Goal: Task Accomplishment & Management: Manage account settings

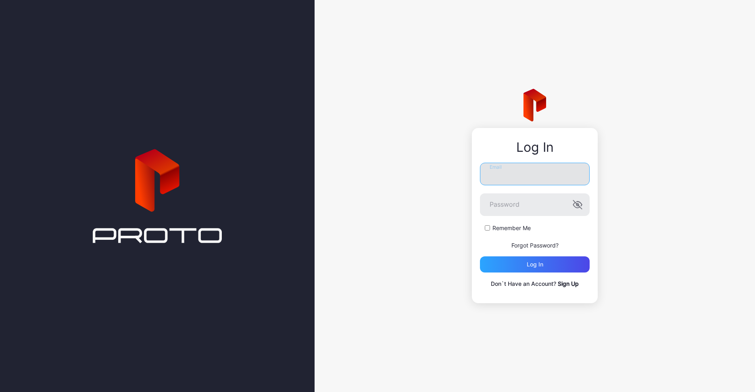
click at [514, 184] on input "Email" at bounding box center [535, 174] width 110 height 23
click at [514, 169] on input "**********" at bounding box center [535, 174] width 110 height 23
click at [511, 177] on input "**********" at bounding box center [535, 174] width 110 height 23
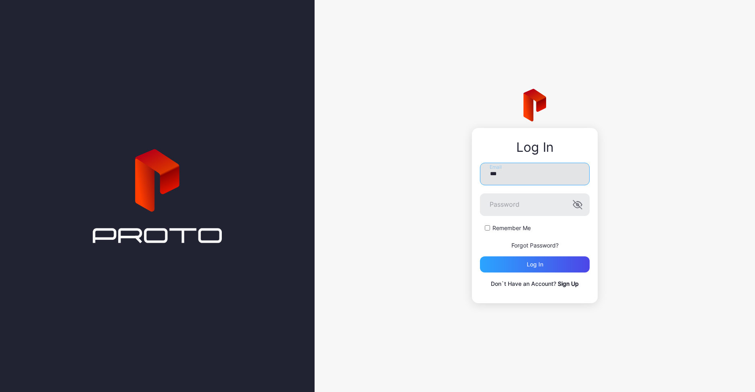
type input "**********"
click at [480, 256] on button "Log in" at bounding box center [535, 264] width 110 height 16
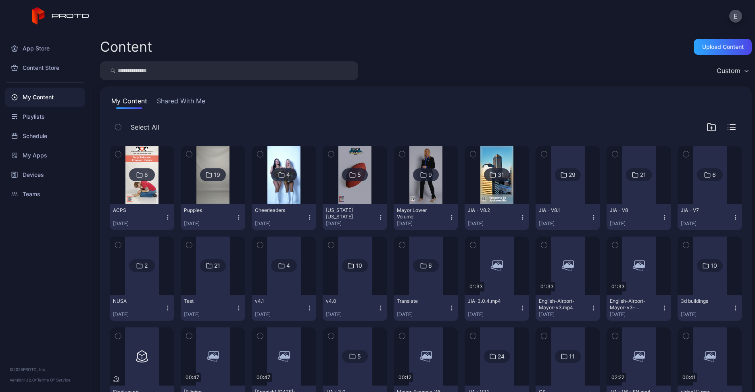
click at [45, 106] on div "My Content" at bounding box center [45, 97] width 80 height 19
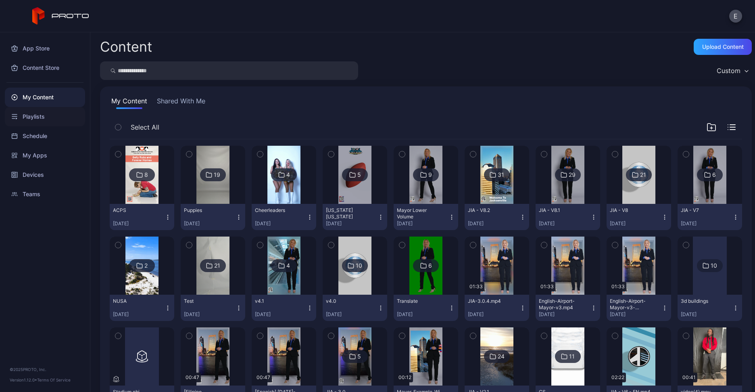
click at [42, 112] on div "Playlists" at bounding box center [45, 116] width 80 height 19
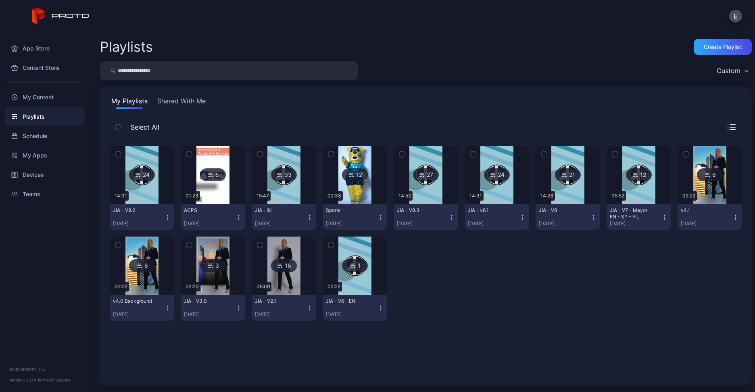
click at [427, 184] on img at bounding box center [426, 175] width 33 height 58
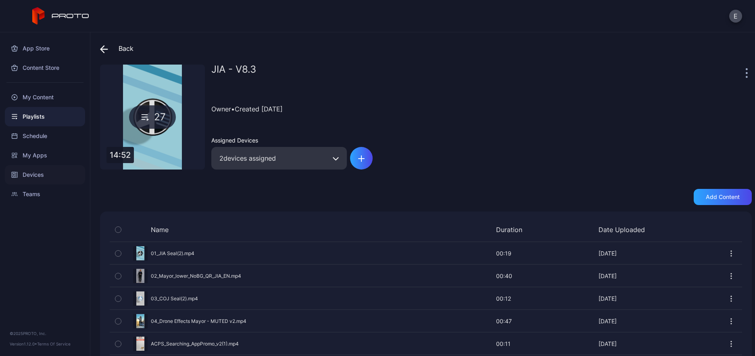
click at [42, 181] on div "Devices" at bounding box center [45, 174] width 80 height 19
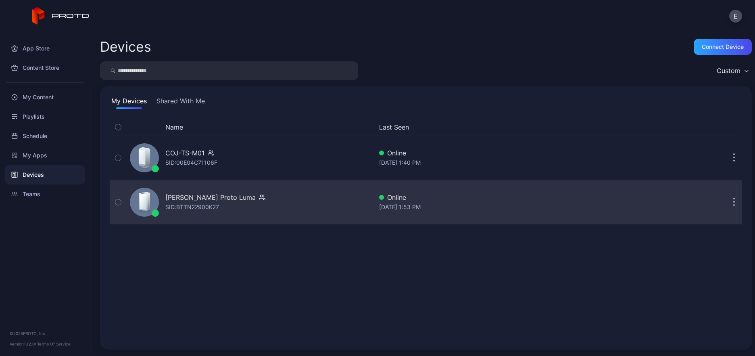
click at [190, 192] on div "[PERSON_NAME] Proto Luma" at bounding box center [210, 197] width 90 height 10
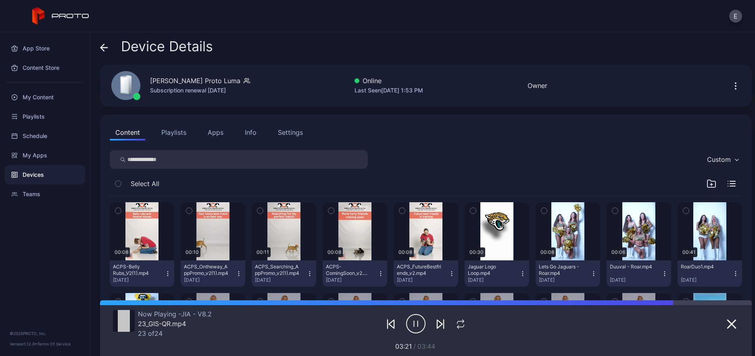
click at [169, 131] on button "Playlists" at bounding box center [174, 132] width 36 height 16
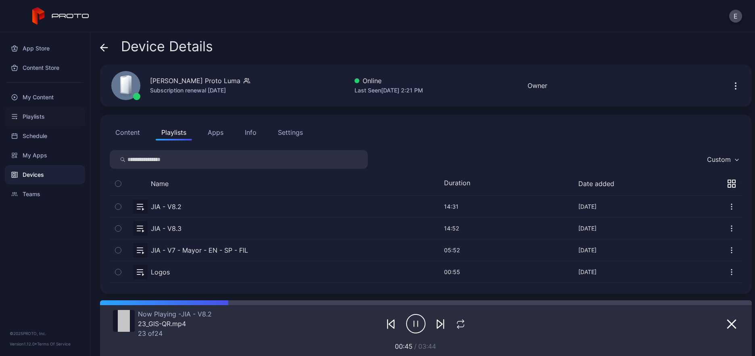
click at [40, 121] on div "Playlists" at bounding box center [45, 116] width 80 height 19
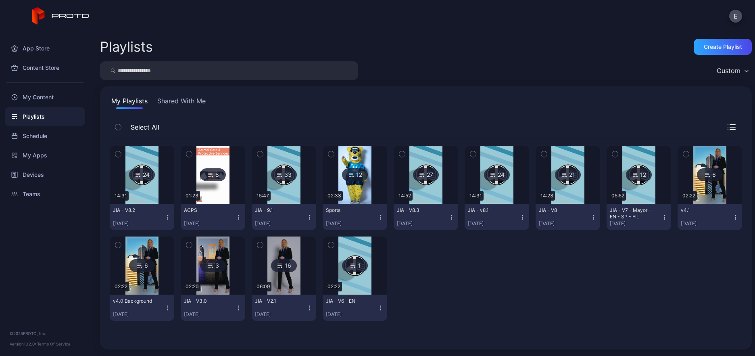
click at [422, 186] on img at bounding box center [426, 175] width 33 height 58
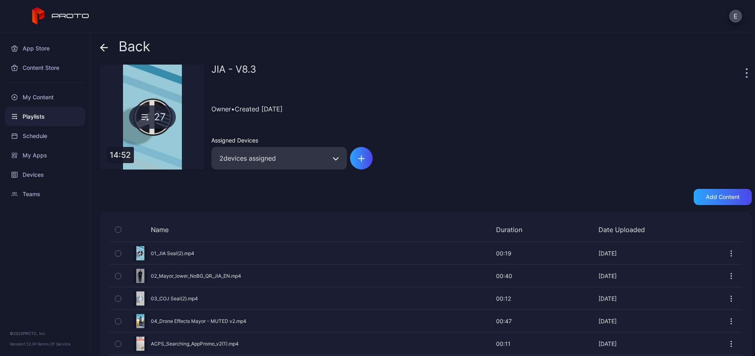
click at [32, 111] on div "Playlists" at bounding box center [45, 116] width 80 height 19
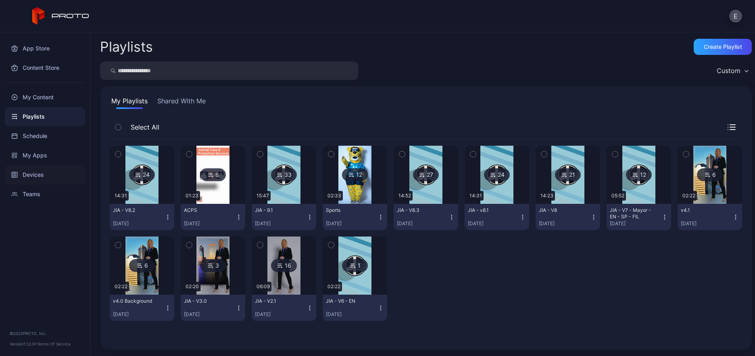
click at [33, 171] on div "Devices" at bounding box center [45, 174] width 80 height 19
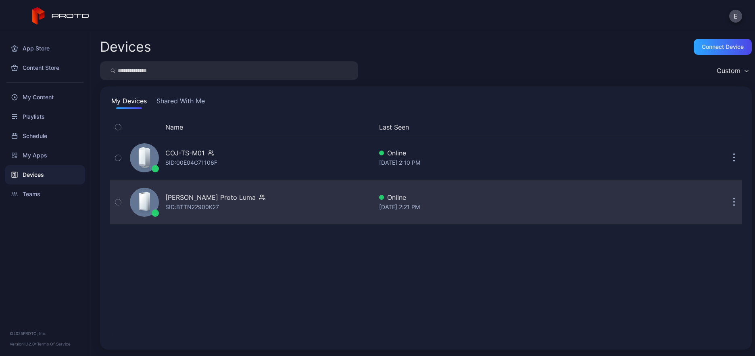
click at [204, 192] on div "[PERSON_NAME] Proto Luma" at bounding box center [210, 197] width 90 height 10
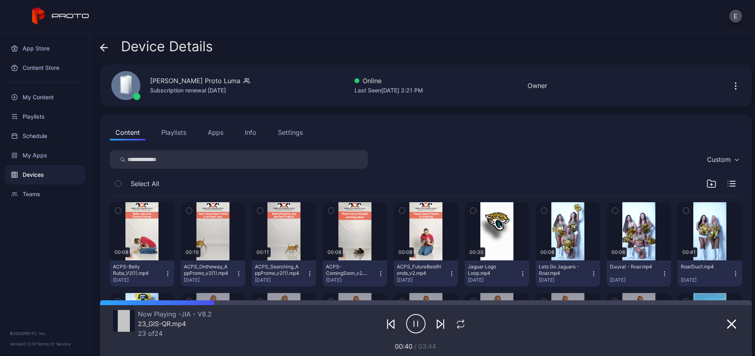
click at [174, 131] on button "Playlists" at bounding box center [174, 132] width 36 height 16
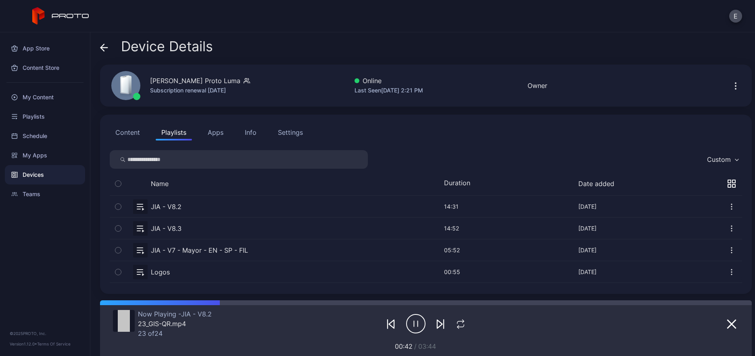
click at [177, 225] on button "button" at bounding box center [426, 228] width 633 height 21
click at [728, 203] on icon "button" at bounding box center [732, 207] width 8 height 8
click at [695, 230] on button "Unassign" at bounding box center [703, 233] width 69 height 26
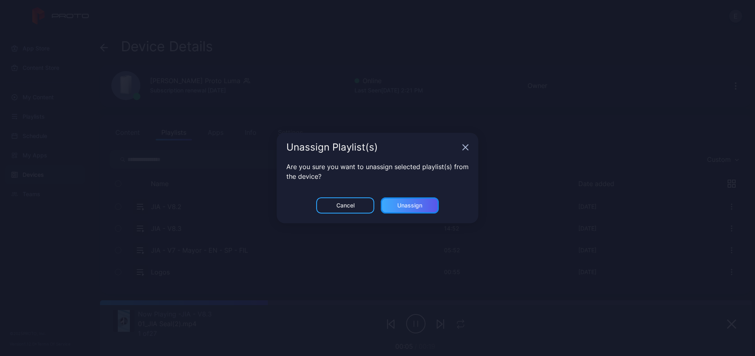
click at [400, 202] on div "Unassign" at bounding box center [410, 205] width 25 height 6
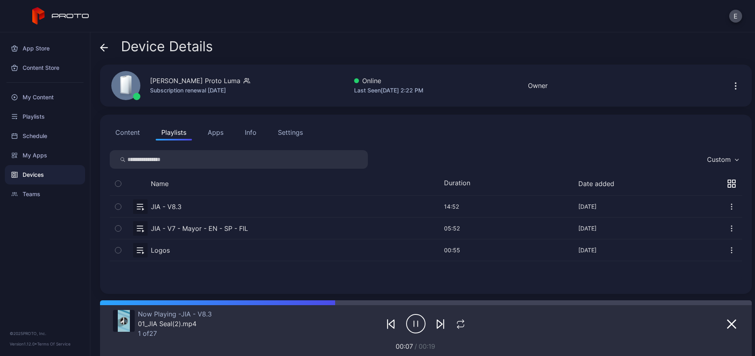
click at [728, 224] on icon "button" at bounding box center [732, 228] width 8 height 8
click at [693, 254] on button "Unassign" at bounding box center [703, 254] width 69 height 26
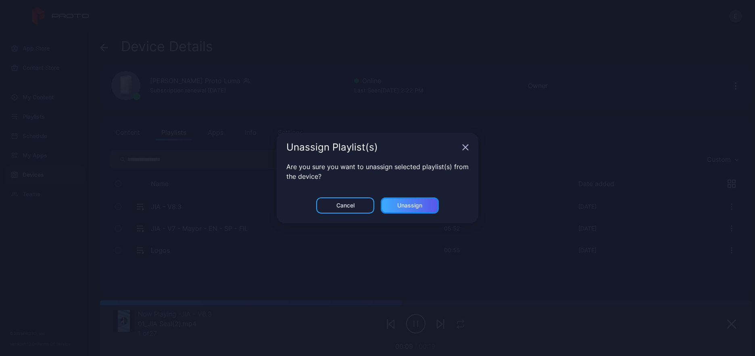
click at [399, 202] on div "Unassign" at bounding box center [410, 205] width 25 height 6
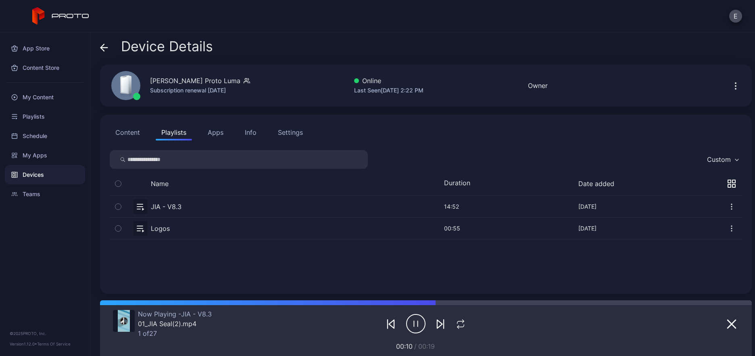
click at [728, 226] on icon "button" at bounding box center [732, 228] width 8 height 8
click at [690, 253] on button "Unassign" at bounding box center [703, 254] width 69 height 26
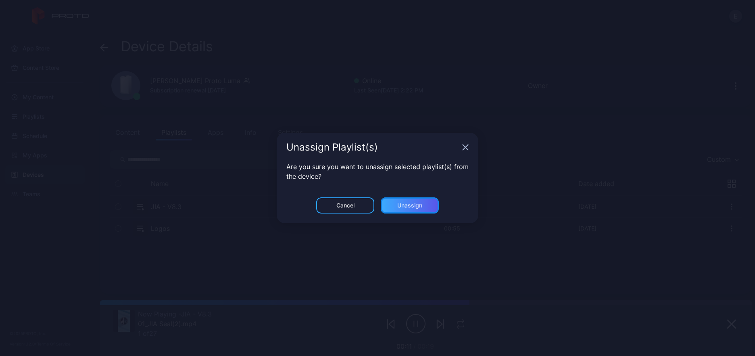
click at [427, 197] on div "Unassign" at bounding box center [410, 205] width 58 height 16
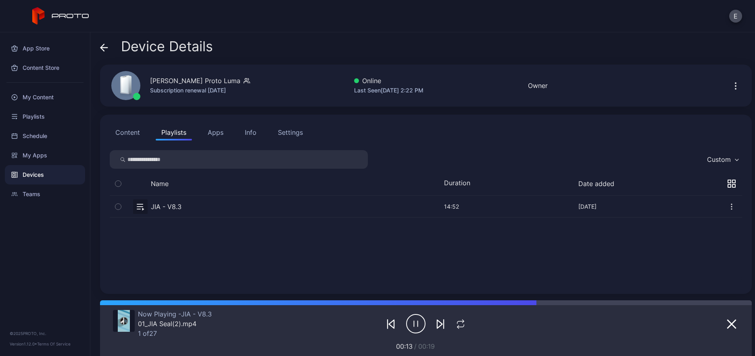
click at [636, 267] on div "JIA - V8.3 [DATE] 14:52 Jun 27, 2025" at bounding box center [426, 240] width 633 height 88
click at [202, 132] on button "Apps" at bounding box center [215, 132] width 27 height 16
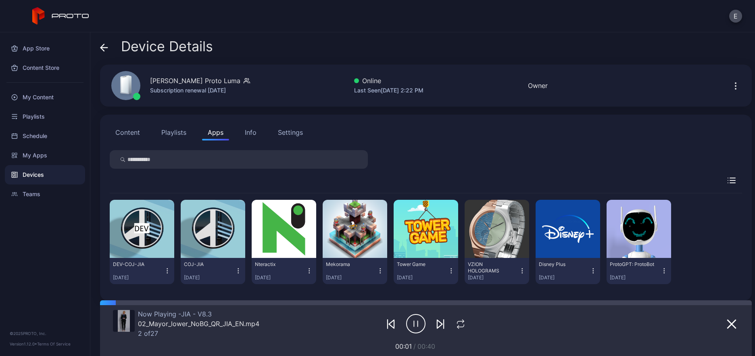
click at [167, 271] on icon "button" at bounding box center [167, 271] width 0 height 0
click at [154, 295] on button "Uninstall" at bounding box center [141, 296] width 69 height 26
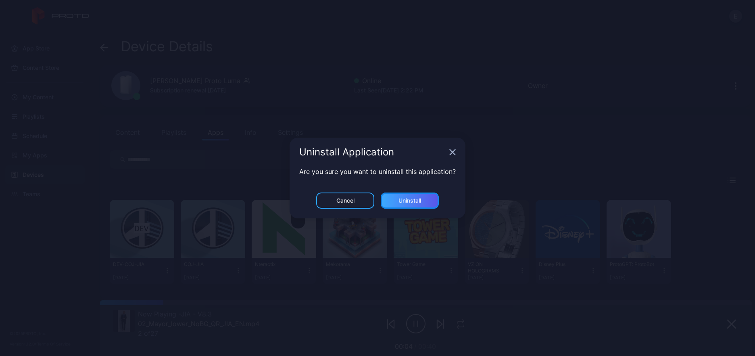
click at [424, 197] on div "Uninstall" at bounding box center [410, 200] width 58 height 16
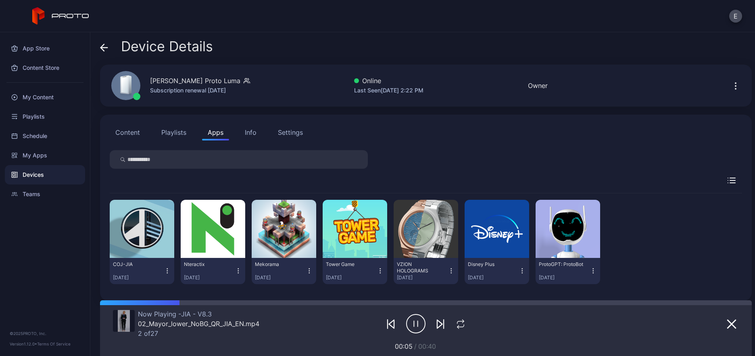
click at [237, 270] on icon "button" at bounding box center [238, 271] width 7 height 8
click at [223, 294] on button "Uninstall" at bounding box center [211, 296] width 69 height 26
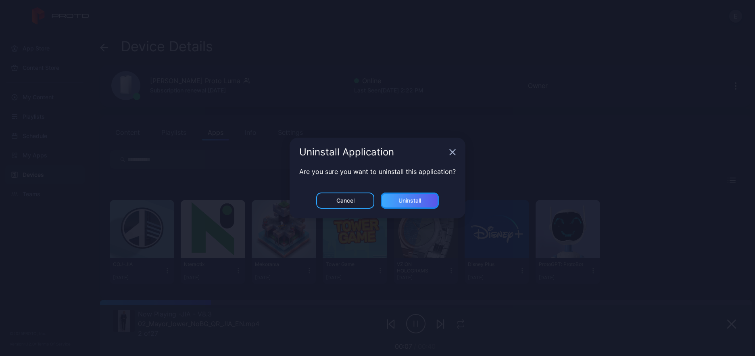
click at [404, 199] on div "Uninstall" at bounding box center [410, 200] width 23 height 6
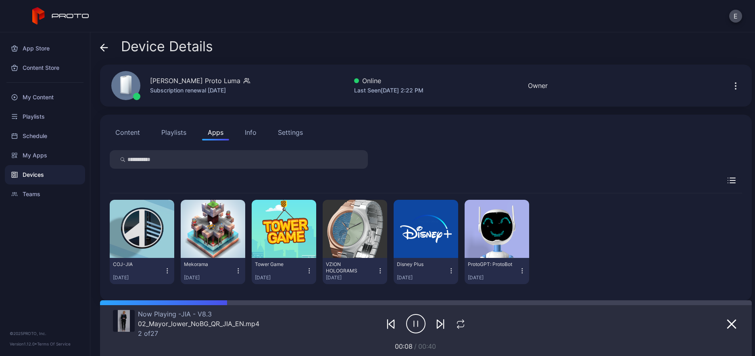
click at [237, 269] on icon "button" at bounding box center [238, 271] width 7 height 8
click at [232, 288] on button "Uninstall" at bounding box center [211, 296] width 69 height 26
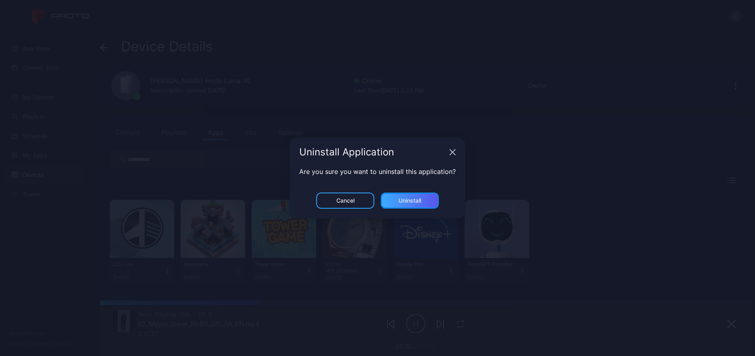
click at [426, 198] on div "Uninstall" at bounding box center [410, 200] width 58 height 16
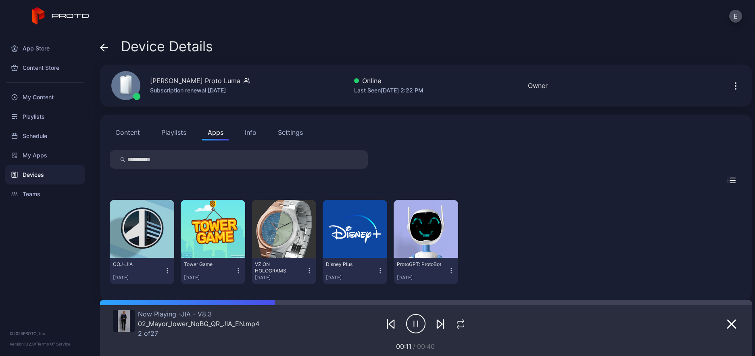
click at [237, 268] on icon "button" at bounding box center [238, 271] width 7 height 8
click at [223, 292] on button "Uninstall" at bounding box center [211, 296] width 69 height 26
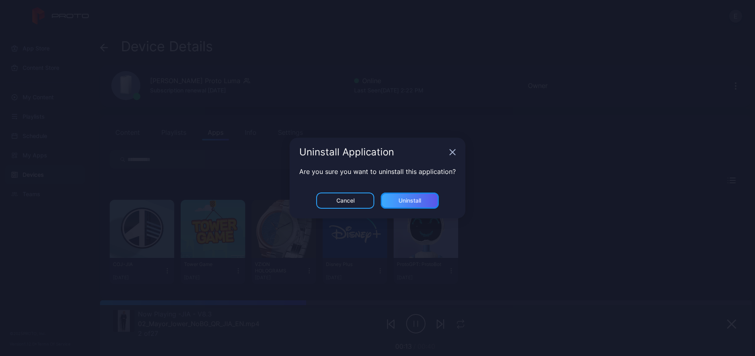
click at [411, 199] on div "Uninstall" at bounding box center [410, 200] width 23 height 6
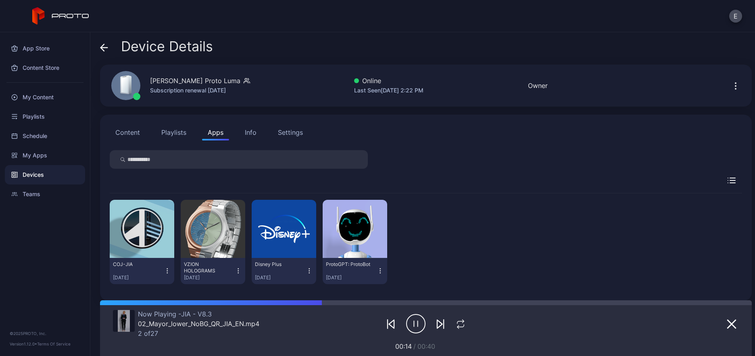
click at [236, 272] on icon "button" at bounding box center [238, 271] width 7 height 8
click at [226, 296] on button "Uninstall" at bounding box center [211, 296] width 69 height 26
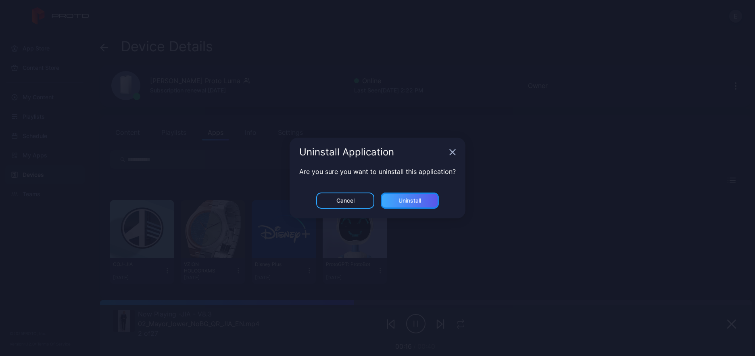
click at [405, 200] on div "Uninstall" at bounding box center [410, 200] width 23 height 6
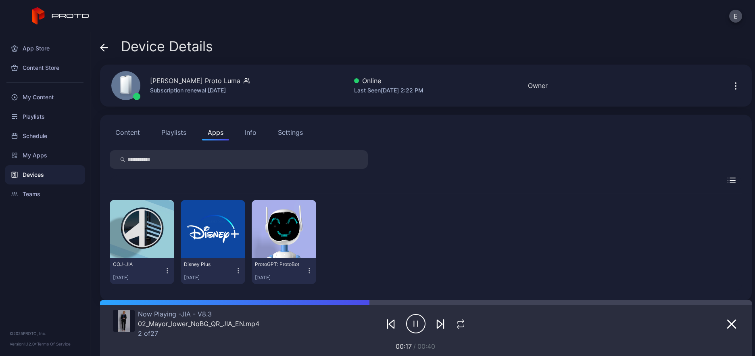
click at [238, 271] on icon "button" at bounding box center [238, 271] width 7 height 8
click at [228, 293] on button "Uninstall" at bounding box center [211, 296] width 69 height 26
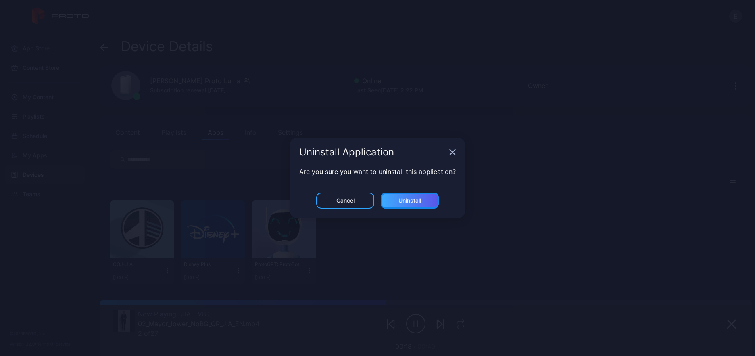
click at [398, 197] on div "Uninstall" at bounding box center [410, 200] width 58 height 16
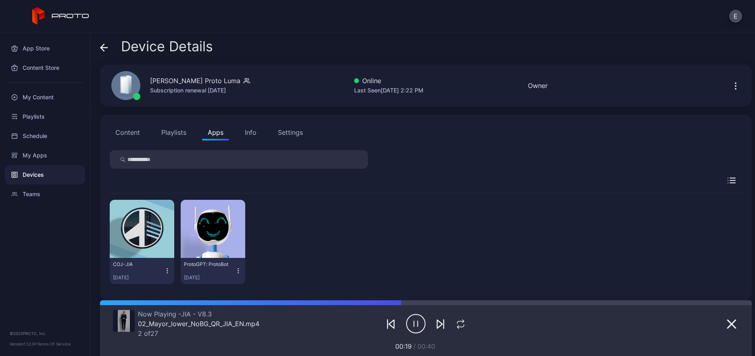
click at [237, 271] on icon "button" at bounding box center [238, 271] width 7 height 8
click at [226, 295] on button "Uninstall" at bounding box center [211, 296] width 69 height 26
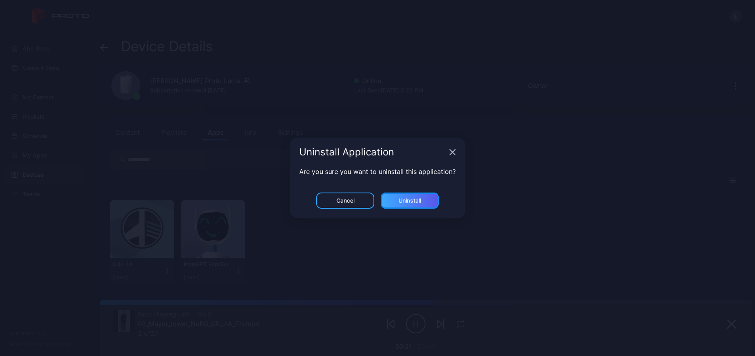
click at [408, 199] on div "Uninstall" at bounding box center [410, 200] width 23 height 6
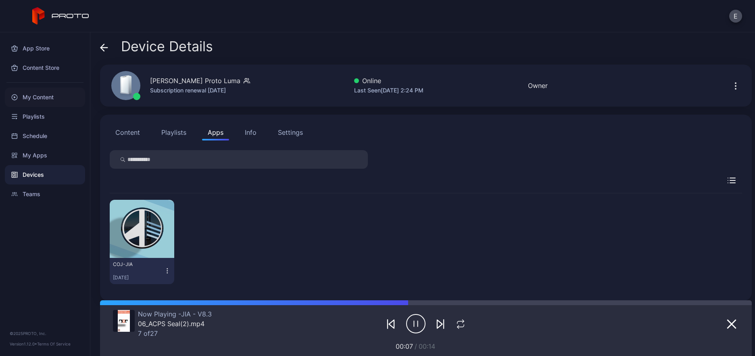
click at [38, 102] on div "My Content" at bounding box center [45, 97] width 80 height 19
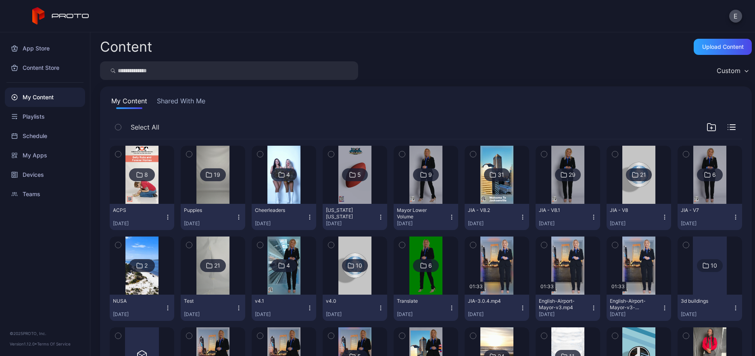
click at [641, 15] on div "E" at bounding box center [377, 16] width 755 height 32
